Goal: Check status: Check status

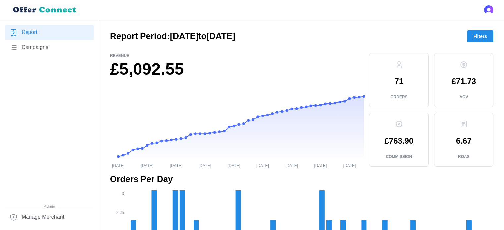
click at [482, 37] on span "Filters" at bounding box center [480, 36] width 14 height 11
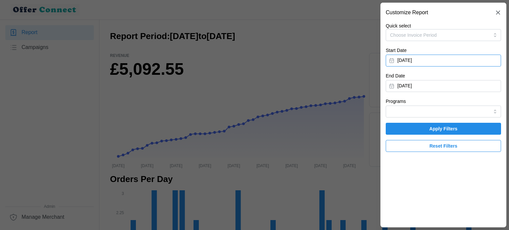
click at [446, 58] on button "[DATE]" at bounding box center [443, 61] width 115 height 12
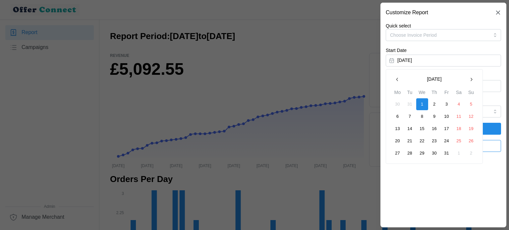
click at [469, 79] on icon "button" at bounding box center [471, 79] width 5 height 5
click at [470, 79] on icon "button" at bounding box center [471, 79] width 5 height 5
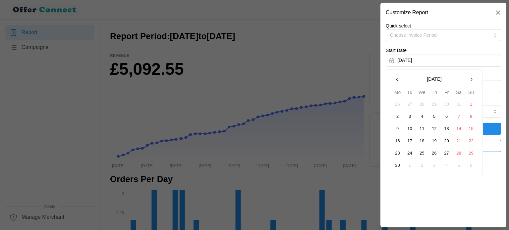
click at [470, 79] on icon "button" at bounding box center [471, 79] width 5 height 5
click at [447, 104] on button "1" at bounding box center [447, 104] width 12 height 12
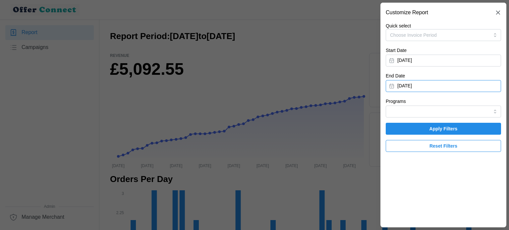
click at [461, 82] on button "[DATE]" at bounding box center [443, 86] width 115 height 12
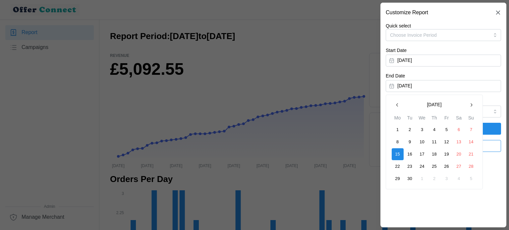
click at [400, 104] on icon "button" at bounding box center [397, 104] width 5 height 5
click at [470, 178] on button "31" at bounding box center [471, 179] width 12 height 12
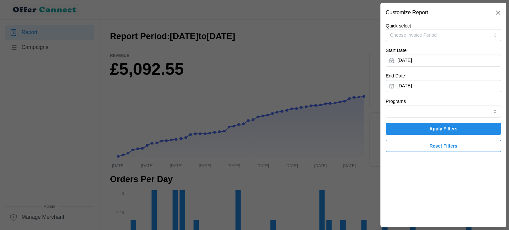
click at [455, 127] on span "Apply Filters" at bounding box center [443, 128] width 28 height 11
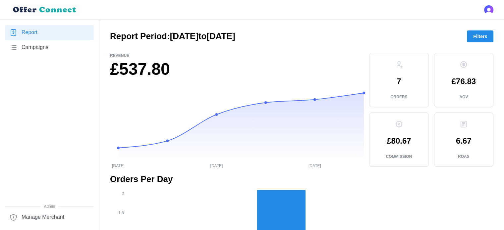
click at [473, 39] on button "Filters" at bounding box center [480, 36] width 27 height 12
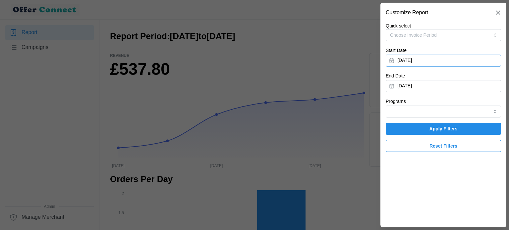
click at [435, 58] on button "[DATE]" at bounding box center [443, 61] width 115 height 12
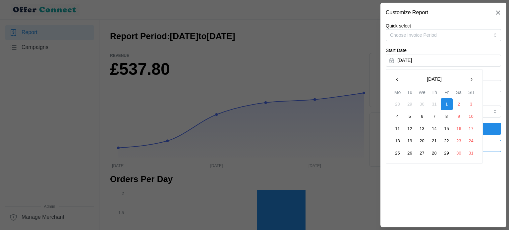
click at [398, 80] on icon "button" at bounding box center [397, 79] width 5 height 5
click at [409, 106] on button "1" at bounding box center [410, 104] width 12 height 12
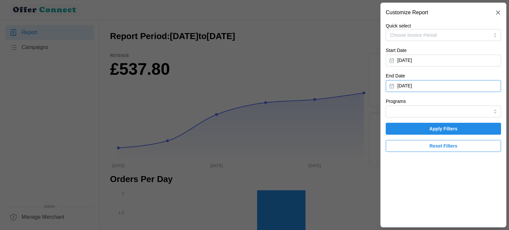
click at [466, 84] on button "[DATE]" at bounding box center [443, 86] width 115 height 12
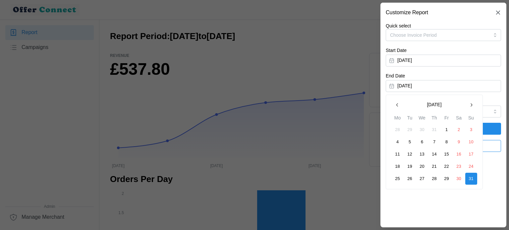
click at [397, 105] on icon "button" at bounding box center [397, 104] width 5 height 5
click at [436, 179] on button "31" at bounding box center [434, 179] width 12 height 12
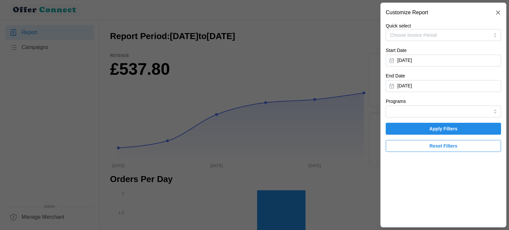
click at [466, 125] on span "Apply Filters" at bounding box center [443, 128] width 103 height 11
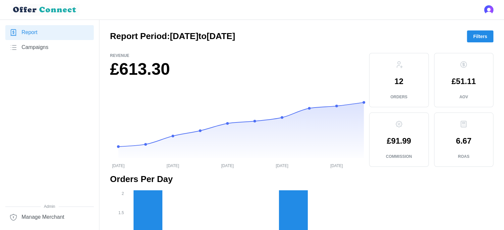
click at [480, 39] on span "Filters" at bounding box center [480, 36] width 14 height 11
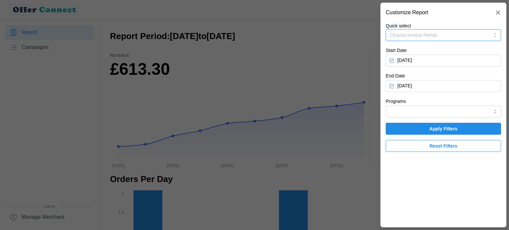
click at [464, 36] on button "Choose Invoice Period" at bounding box center [443, 35] width 115 height 12
click at [444, 200] on section "Customize Report Quick select Choose Invoice Period Start Date [DATE] End Date …" at bounding box center [443, 115] width 126 height 225
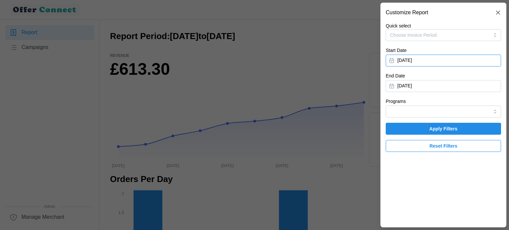
click at [432, 59] on button "[DATE]" at bounding box center [443, 61] width 115 height 12
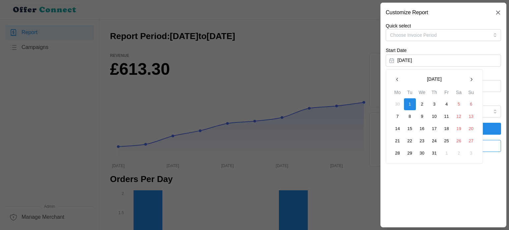
click at [397, 78] on icon "button" at bounding box center [397, 79] width 5 height 5
click at [468, 103] on button "1" at bounding box center [471, 104] width 12 height 12
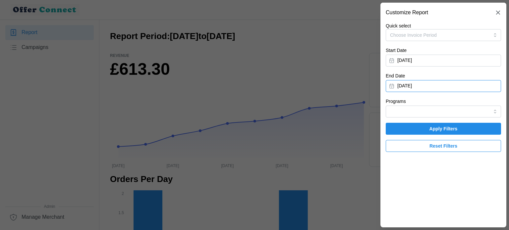
click at [468, 84] on button "[DATE]" at bounding box center [443, 86] width 115 height 12
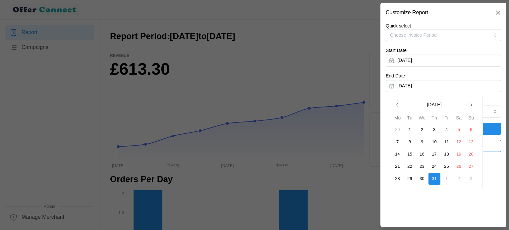
click at [400, 108] on button "button" at bounding box center [397, 105] width 12 height 12
click at [399, 193] on button "30" at bounding box center [398, 191] width 12 height 12
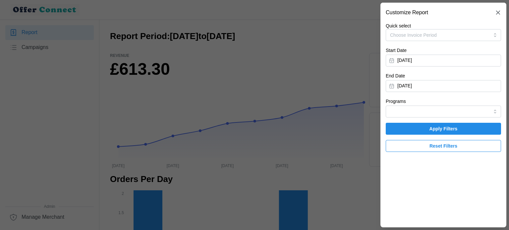
click at [443, 130] on span "Apply Filters" at bounding box center [443, 128] width 28 height 11
